Goal: Find specific page/section: Find specific page/section

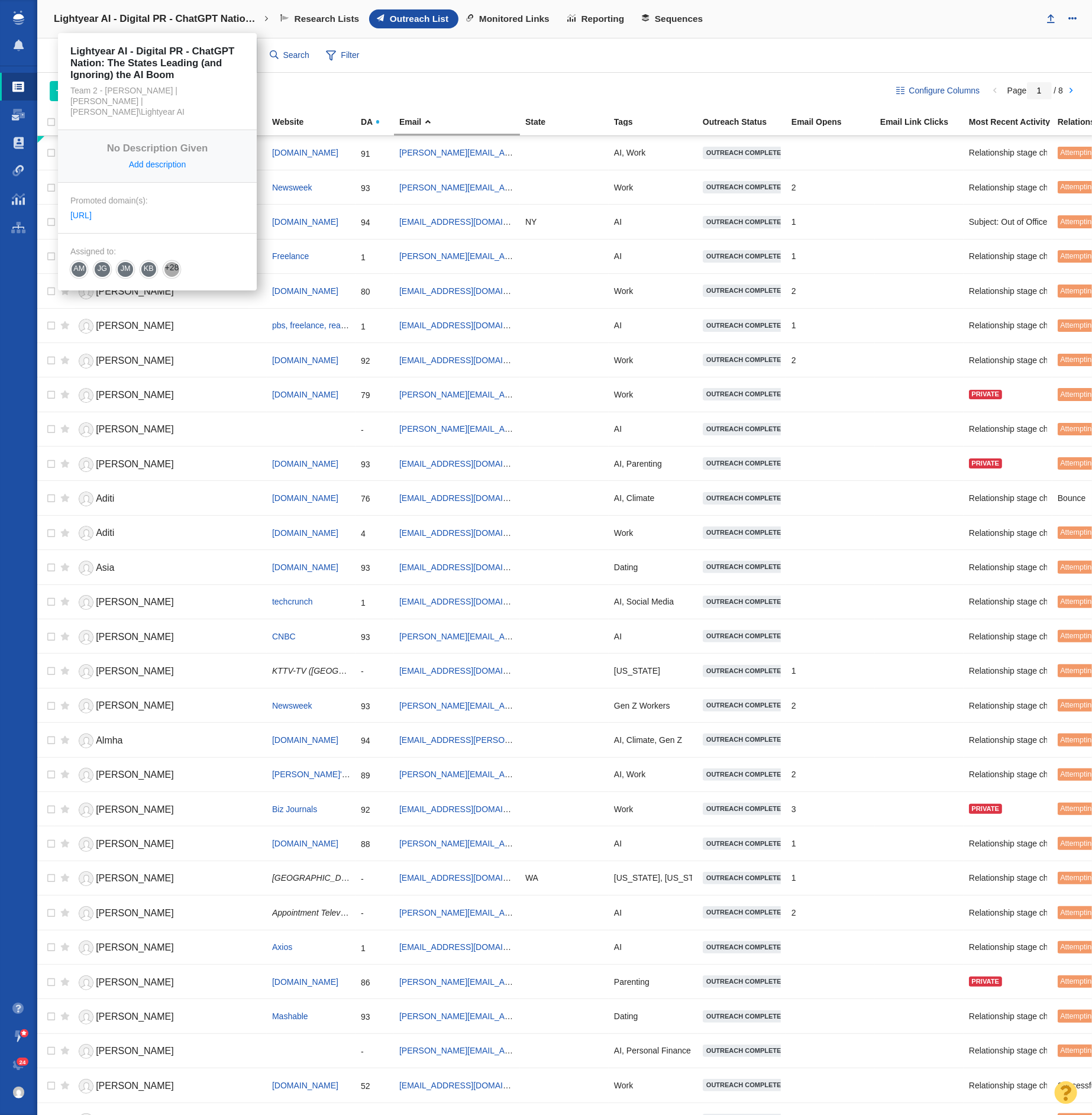
click at [129, 18] on h4 "Lightyear AI - Digital PR - ChatGPT Nation: The States Leading (and Ignoring) t…" at bounding box center [157, 18] width 207 height 12
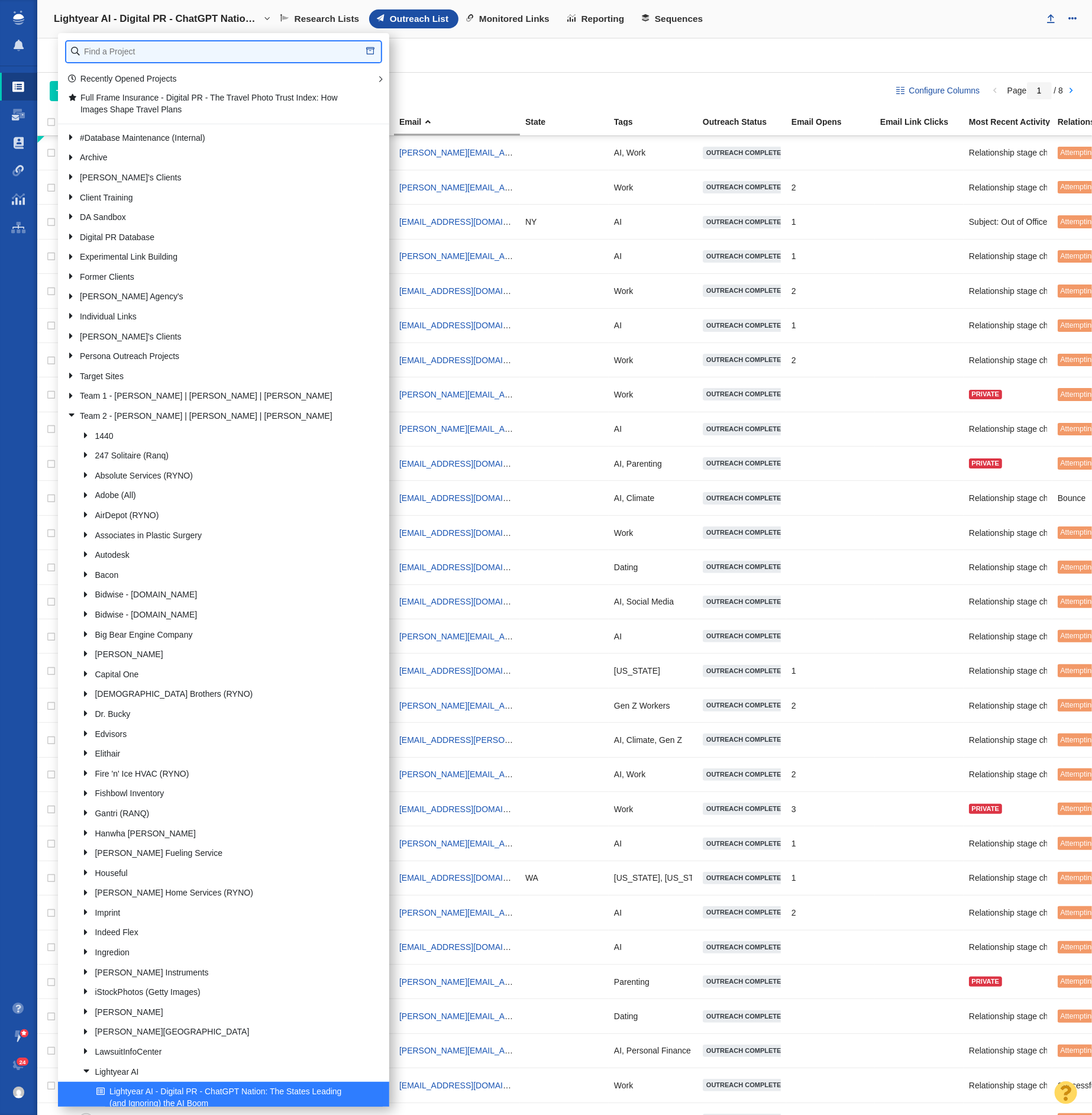
click at [161, 55] on input "text" at bounding box center [224, 52] width 315 height 21
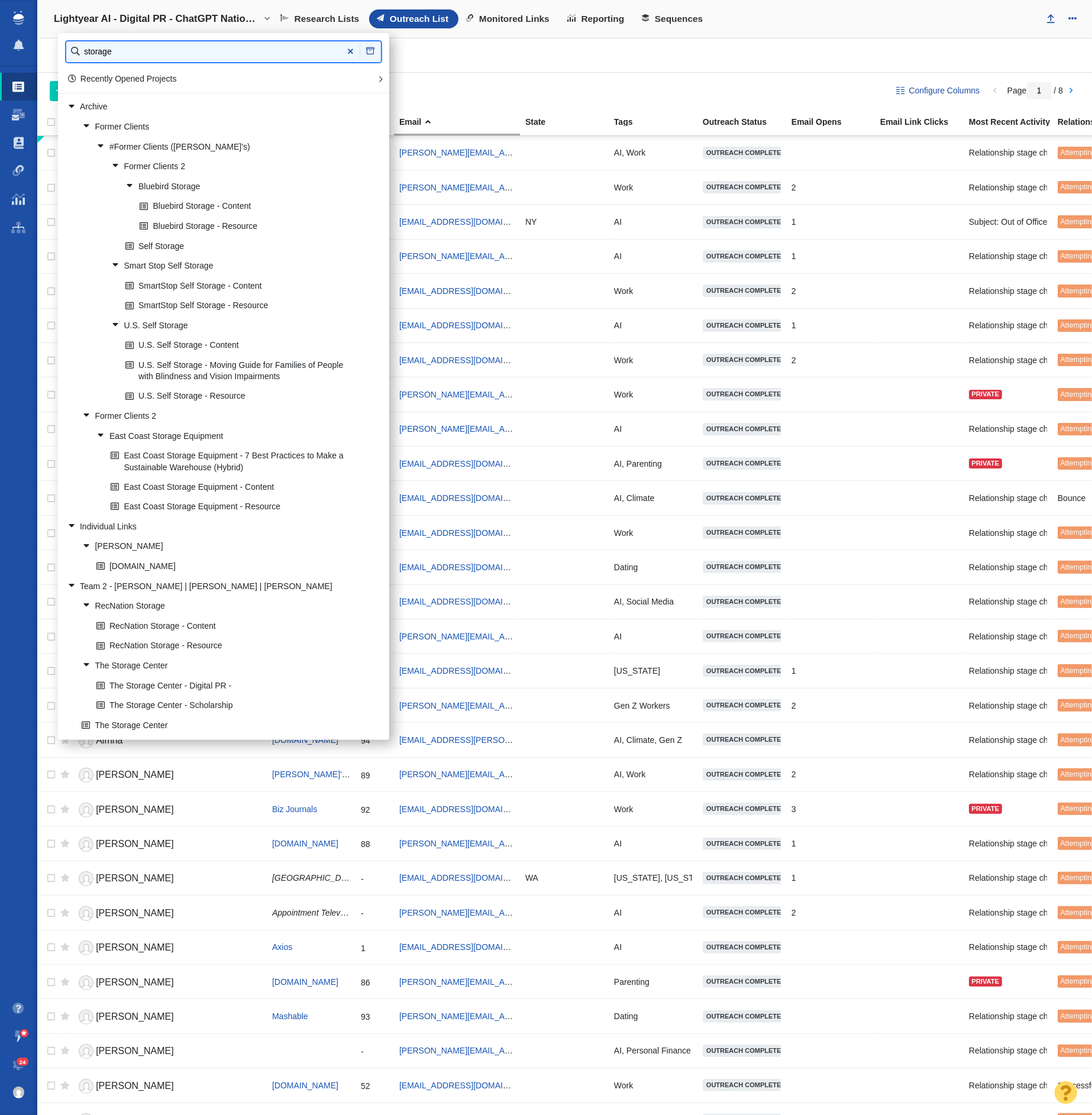
click at [121, 55] on input "storage" at bounding box center [224, 52] width 315 height 21
click at [120, 55] on input "storage" at bounding box center [224, 52] width 315 height 21
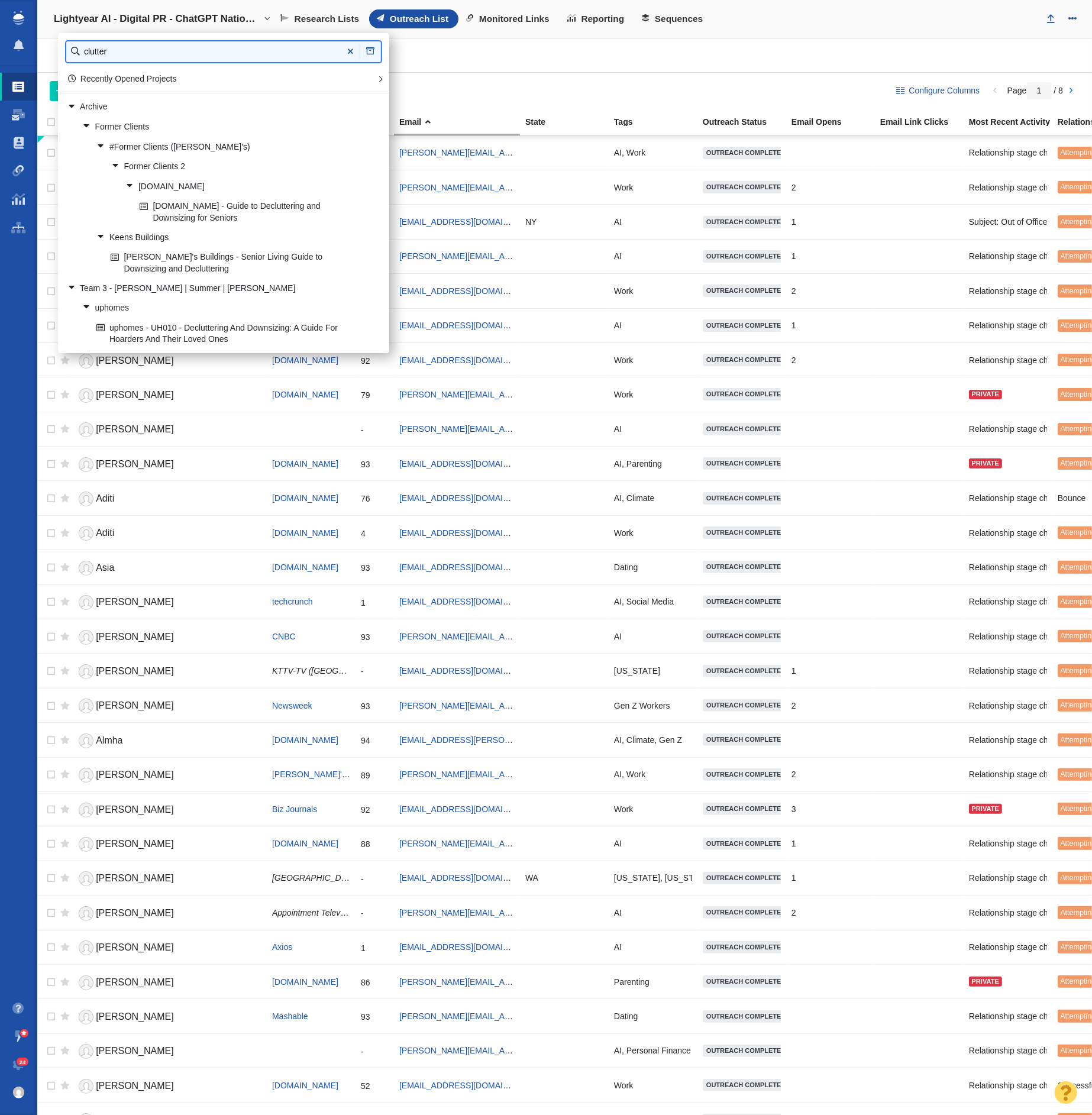
click at [85, 43] on input "clutter" at bounding box center [224, 52] width 315 height 21
type input "storage"
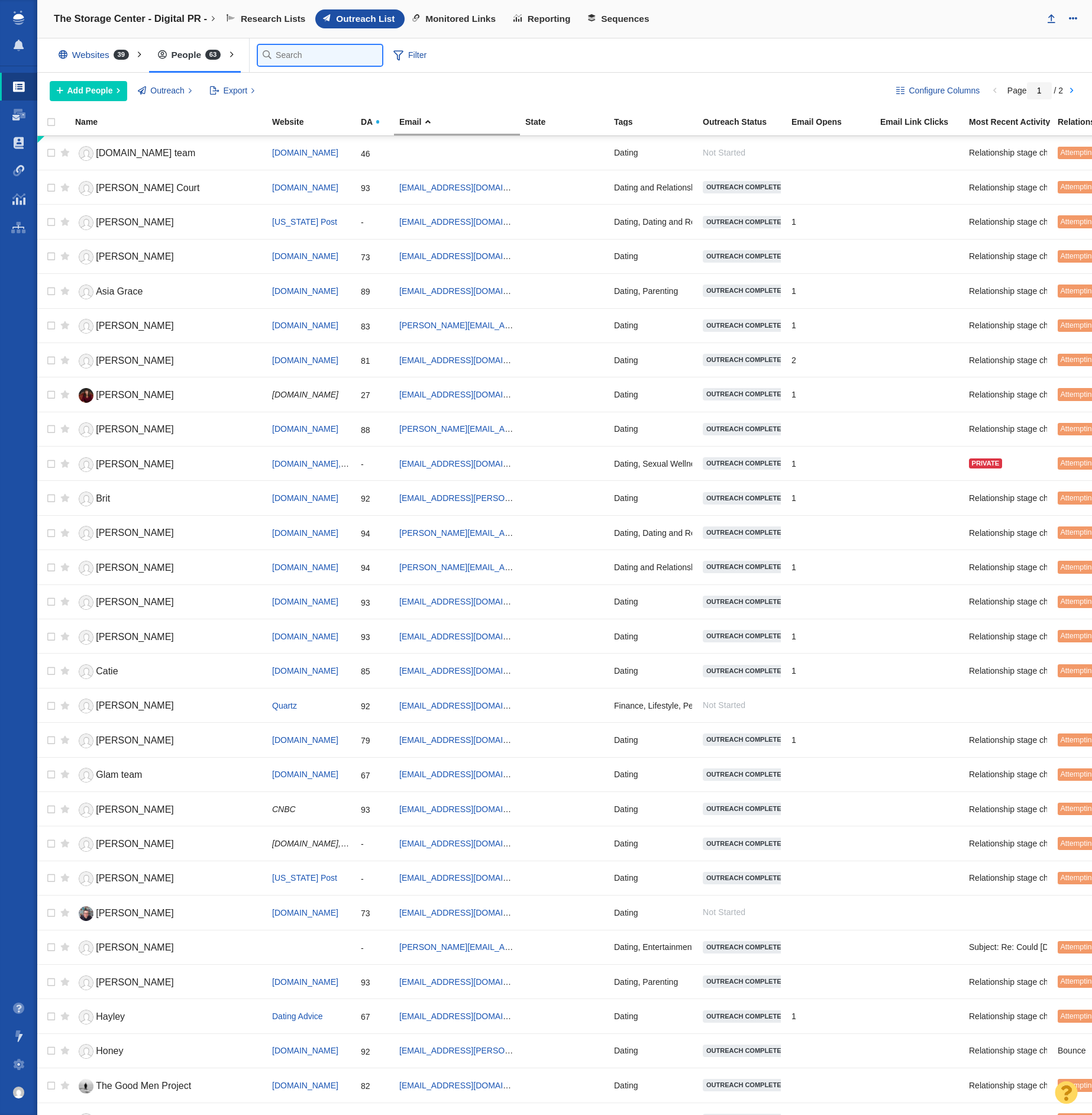
click at [276, 55] on input "text" at bounding box center [320, 55] width 124 height 21
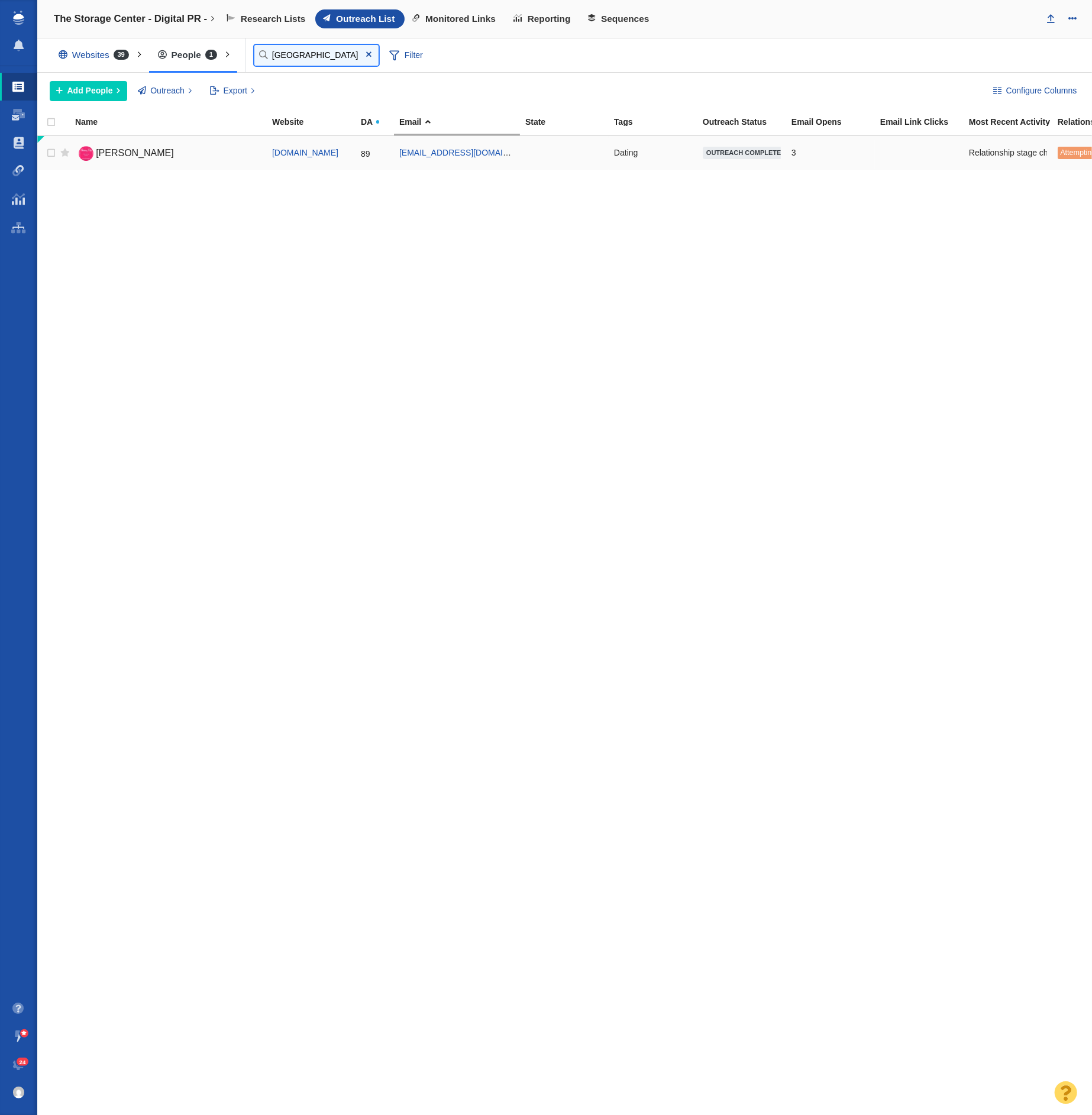
type input "[GEOGRAPHIC_DATA]"
click at [134, 149] on link "[PERSON_NAME]" at bounding box center [168, 154] width 186 height 21
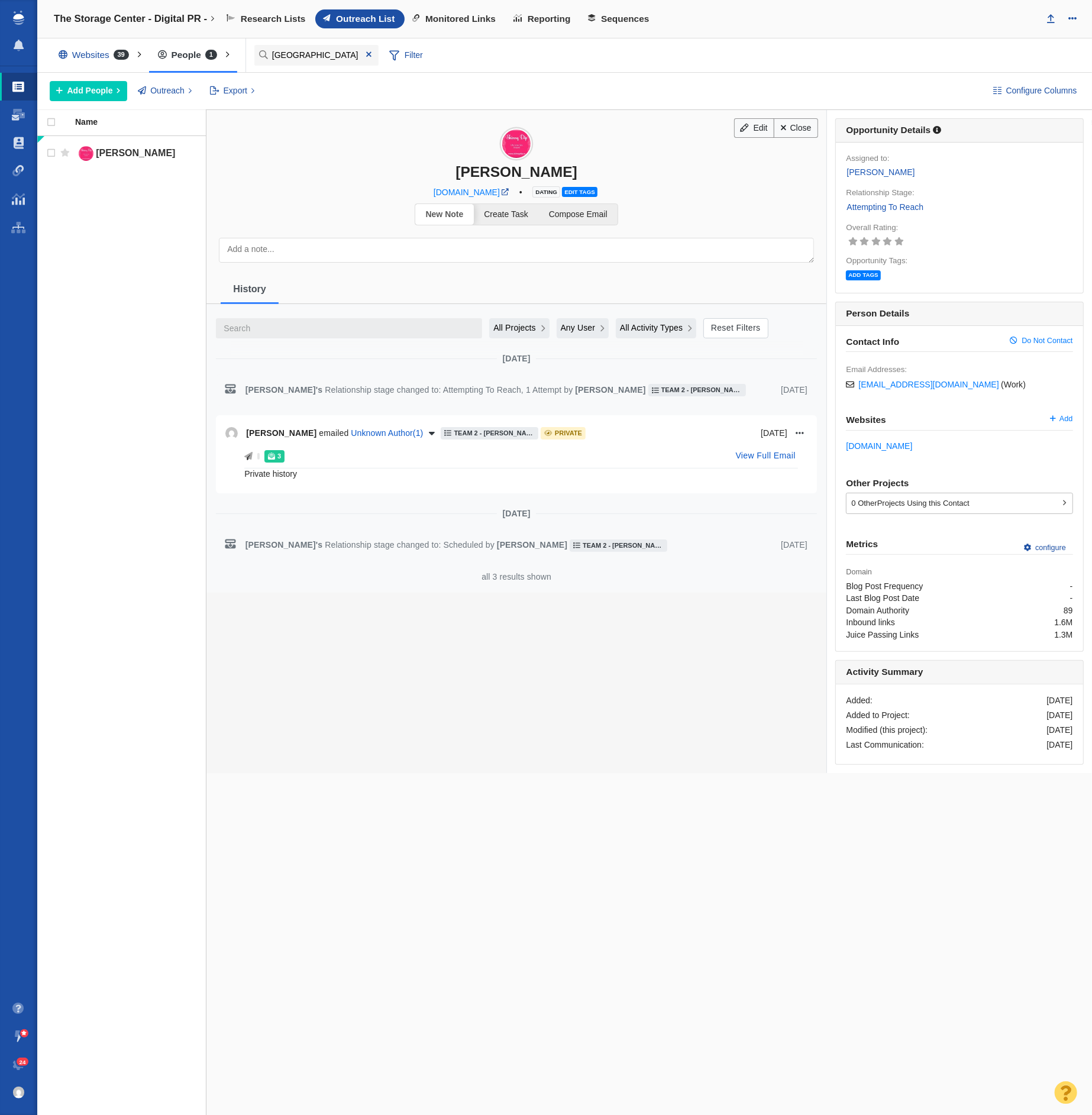
click at [734, 757] on div "New Note Create Task Compose Email Everyone Taylor Raymond Admin Account Dylan …" at bounding box center [517, 442] width 620 height 664
